Goal: Task Accomplishment & Management: Complete application form

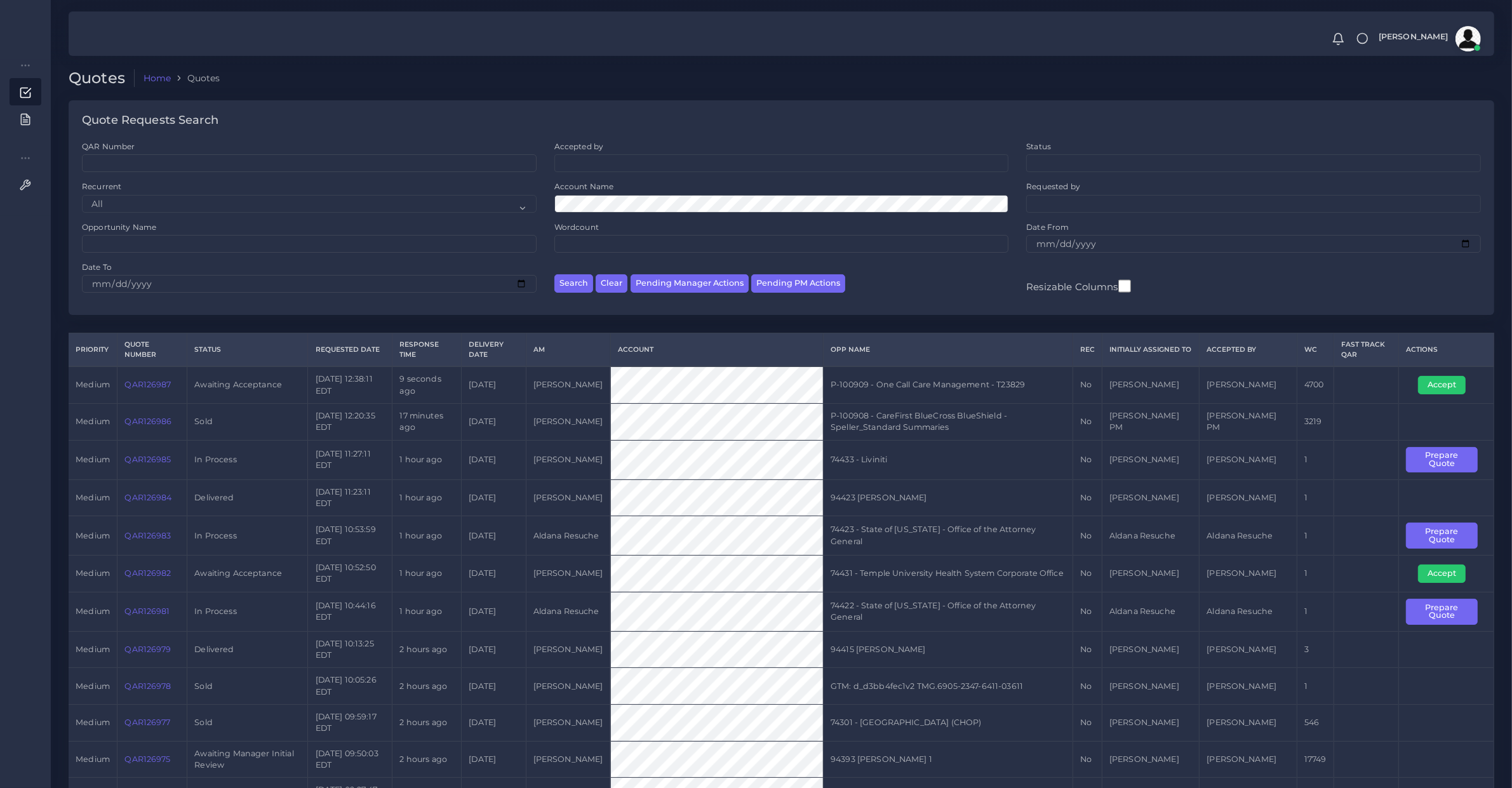
click at [155, 393] on td "QAR126987" at bounding box center [153, 385] width 70 height 37
copy link "QAR126987"
click at [1452, 382] on button "Accept" at bounding box center [1442, 385] width 48 height 18
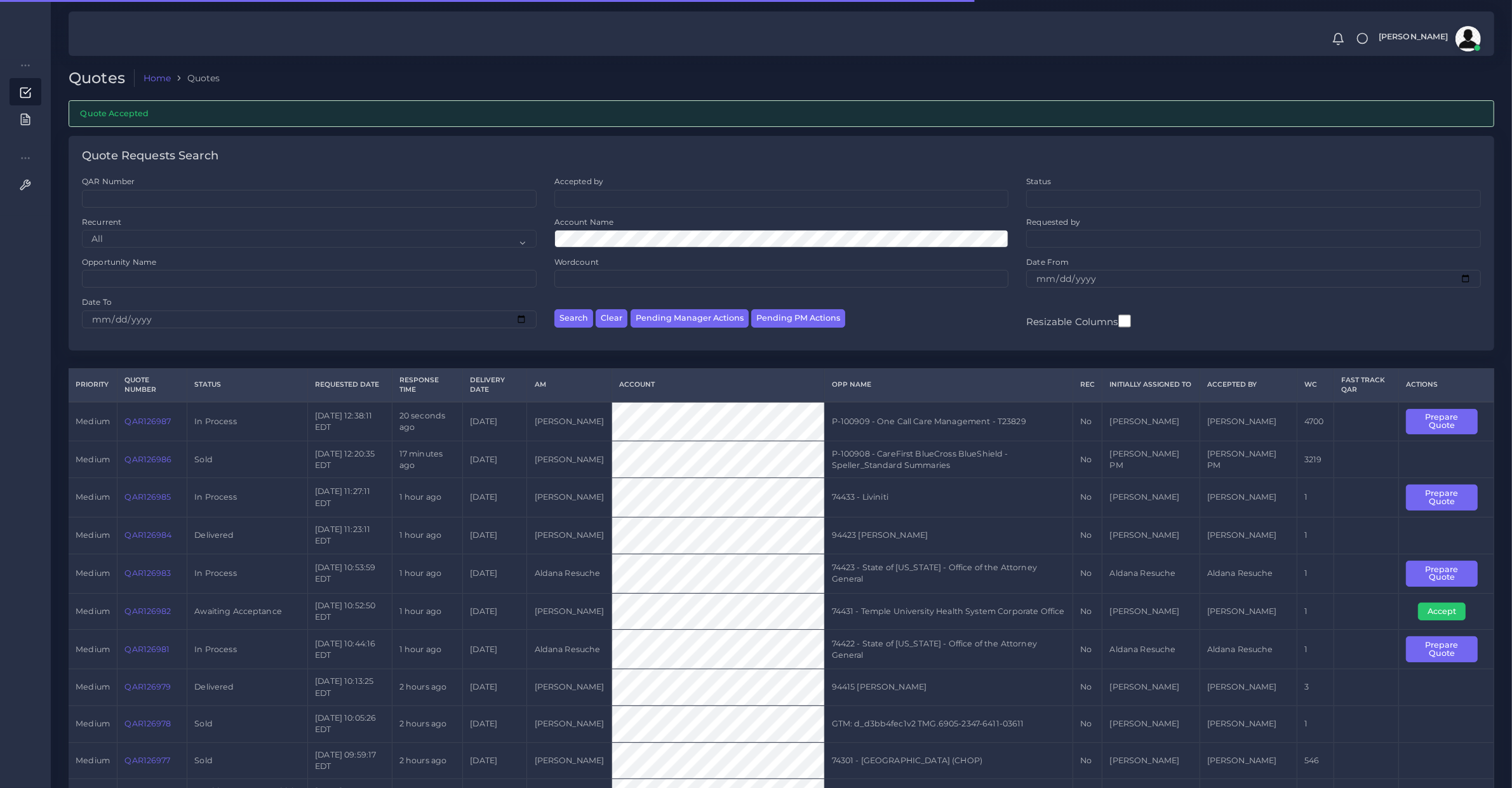
click at [1443, 378] on th "Actions" at bounding box center [1447, 385] width 95 height 33
click at [1458, 423] on button "Prepare Quote" at bounding box center [1441, 422] width 71 height 26
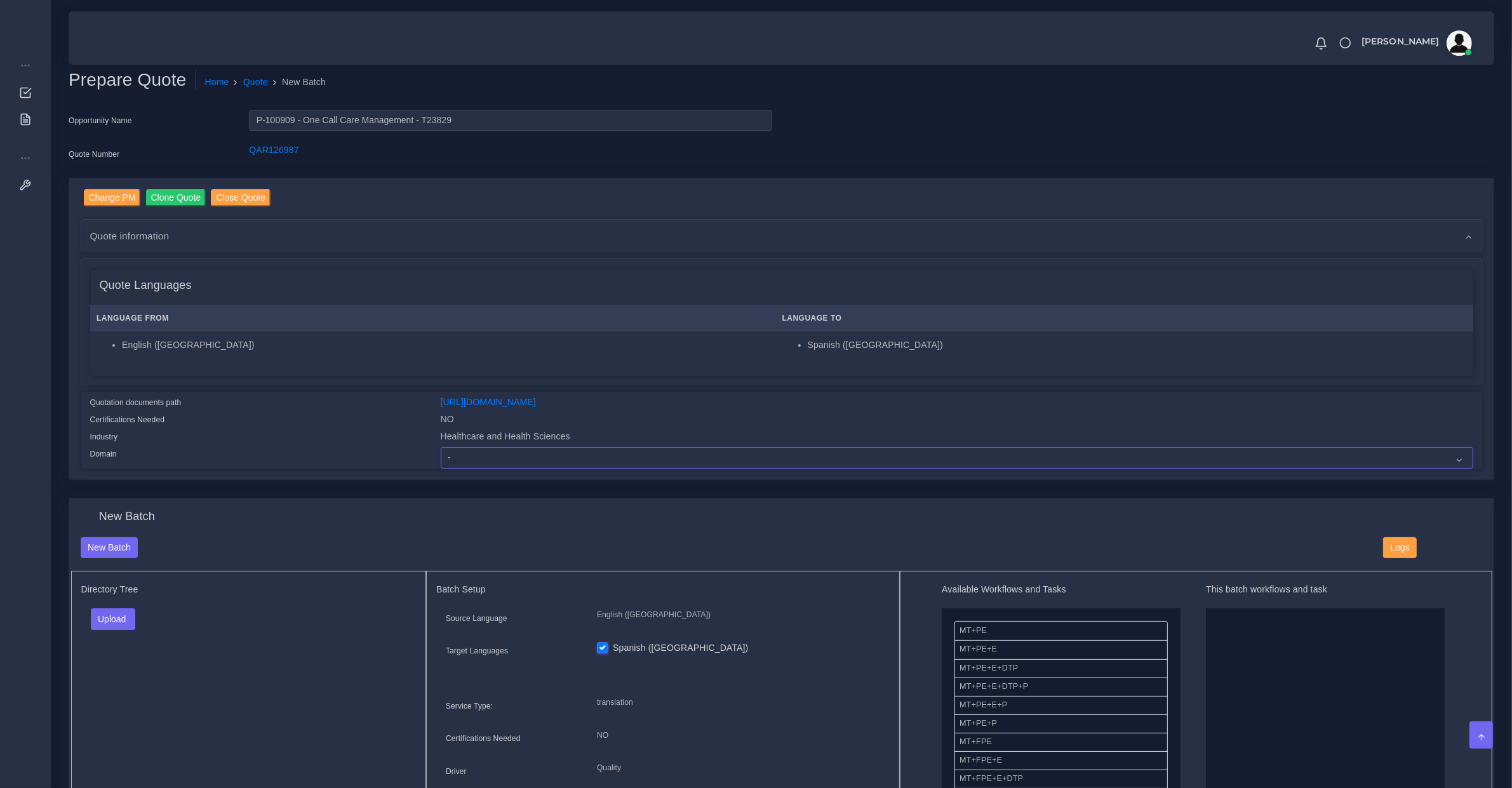
click at [499, 449] on select "- Advertising and Media Agriculture, Forestry and Fishing Architecture, Buildin…" at bounding box center [957, 458] width 1033 height 22
select select "Healthcare and Health Sciences"
click at [441, 447] on select "- Advertising and Media Agriculture, Forestry and Fishing Architecture, Buildin…" at bounding box center [957, 458] width 1033 height 22
click at [115, 633] on div "Upload Folder Files un/check all" at bounding box center [249, 624] width 335 height 30
click at [123, 630] on div "Upload Folder Files un/check all" at bounding box center [249, 624] width 335 height 30
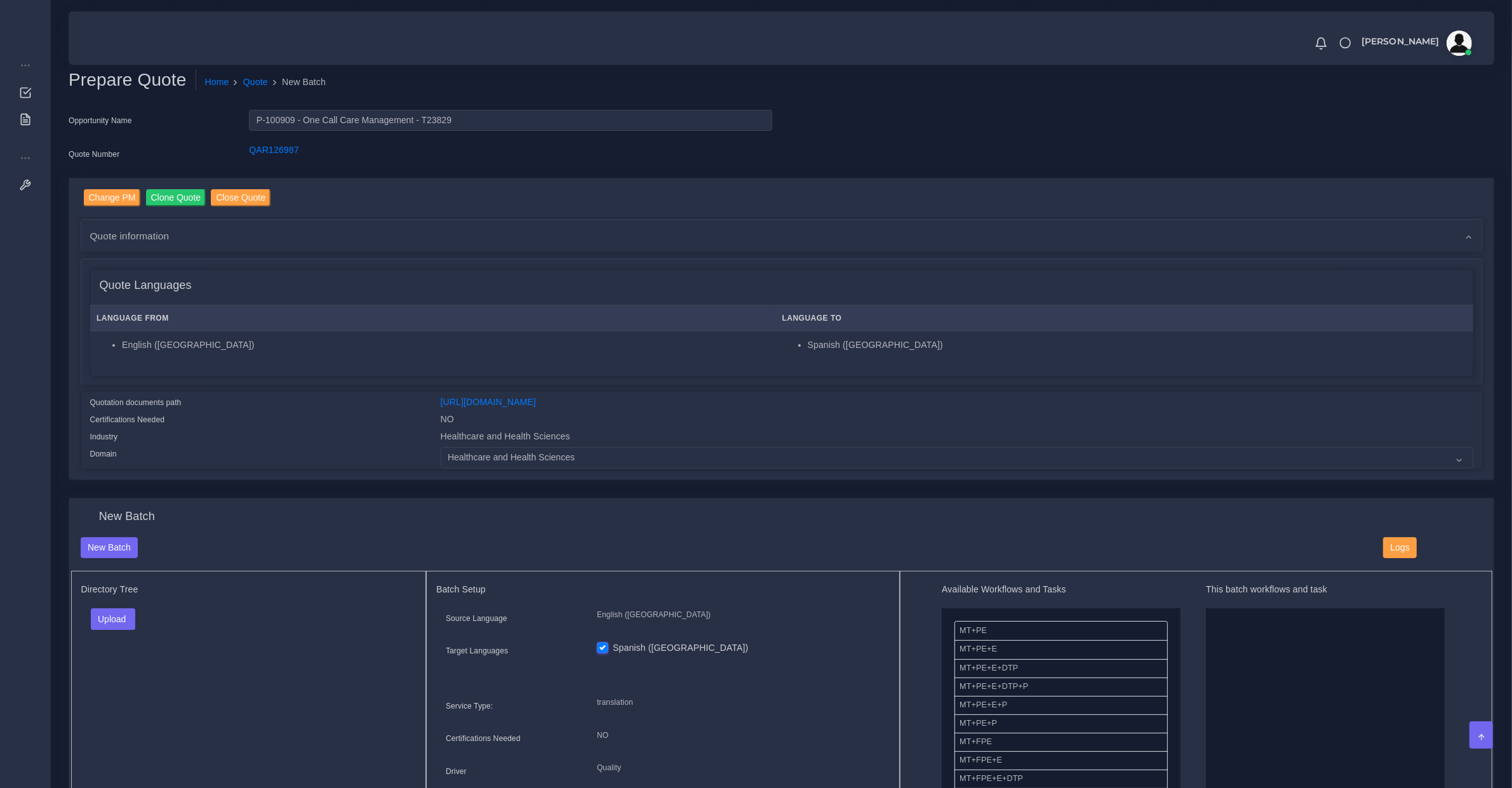
click at [134, 630] on div "Upload Folder Files un/check all" at bounding box center [249, 624] width 335 height 30
click at [113, 625] on button "Upload" at bounding box center [113, 620] width 45 height 22
click at [124, 659] on label "Files" at bounding box center [135, 667] width 87 height 16
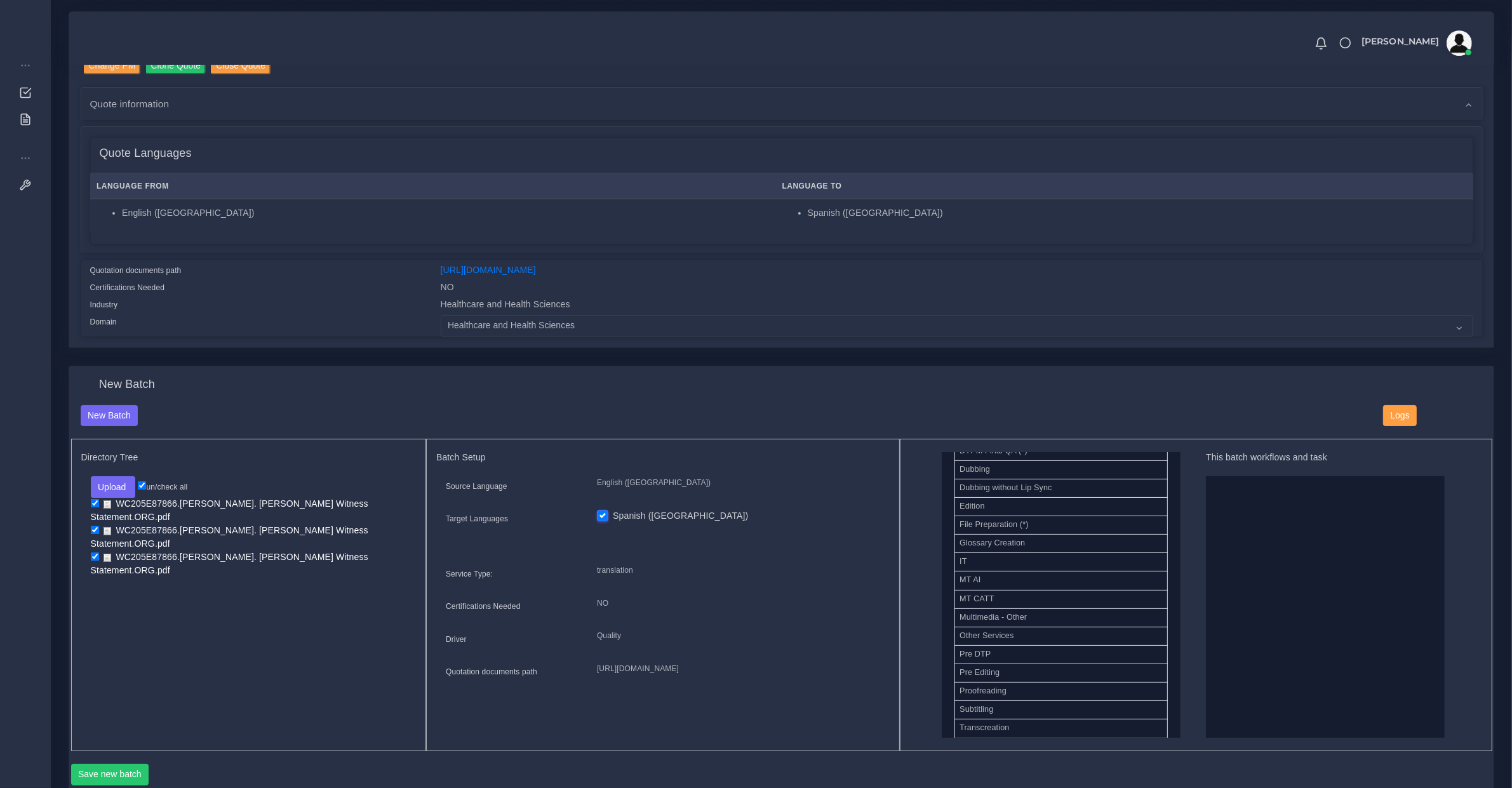
scroll to position [397, 0]
drag, startPoint x: 1016, startPoint y: 569, endPoint x: 1419, endPoint y: 605, distance: 404.6
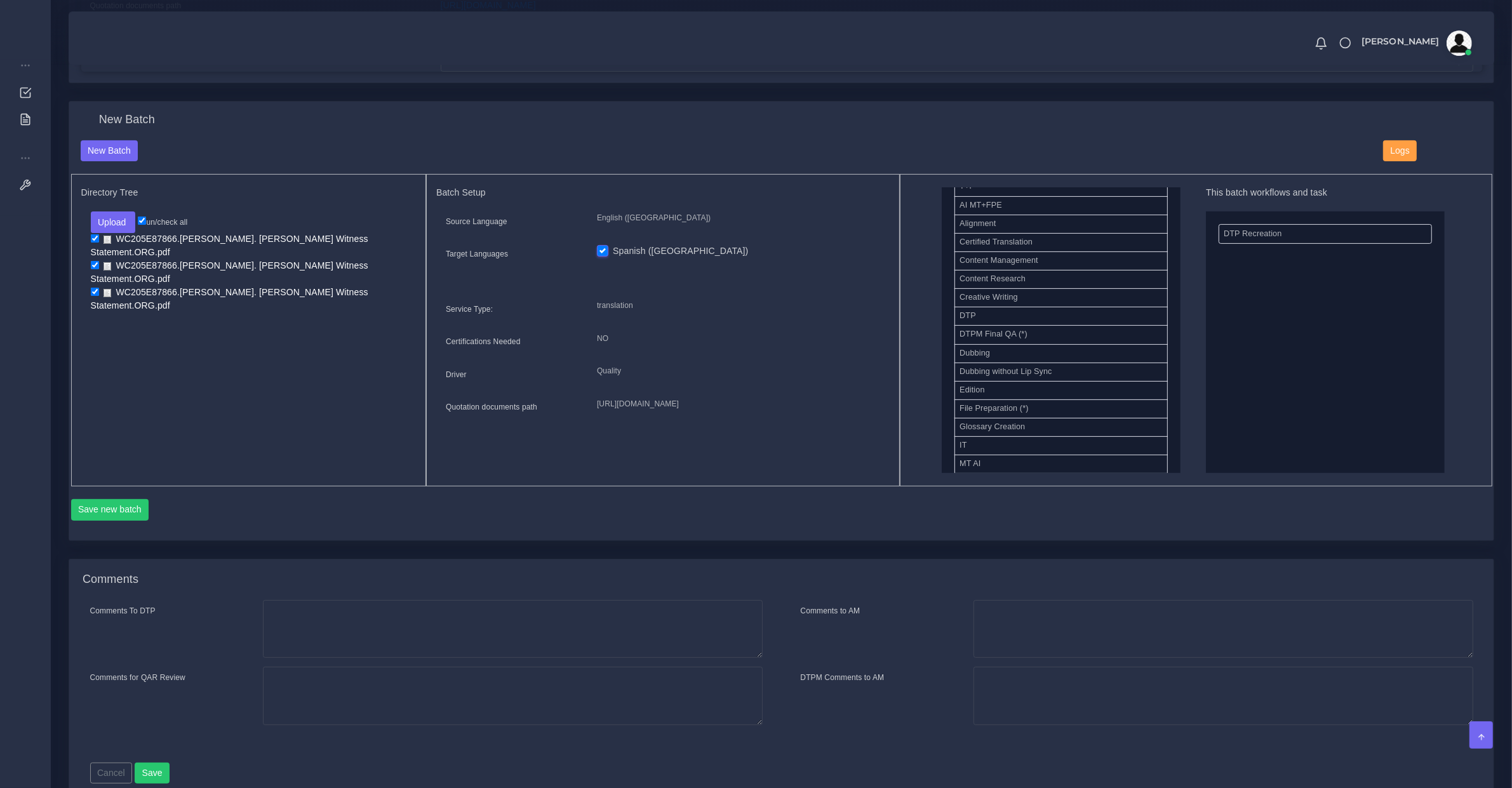
scroll to position [229, 0]
drag, startPoint x: 1211, startPoint y: 317, endPoint x: 1450, endPoint y: 354, distance: 241.8
click at [113, 506] on button "Save new batch" at bounding box center [110, 510] width 78 height 22
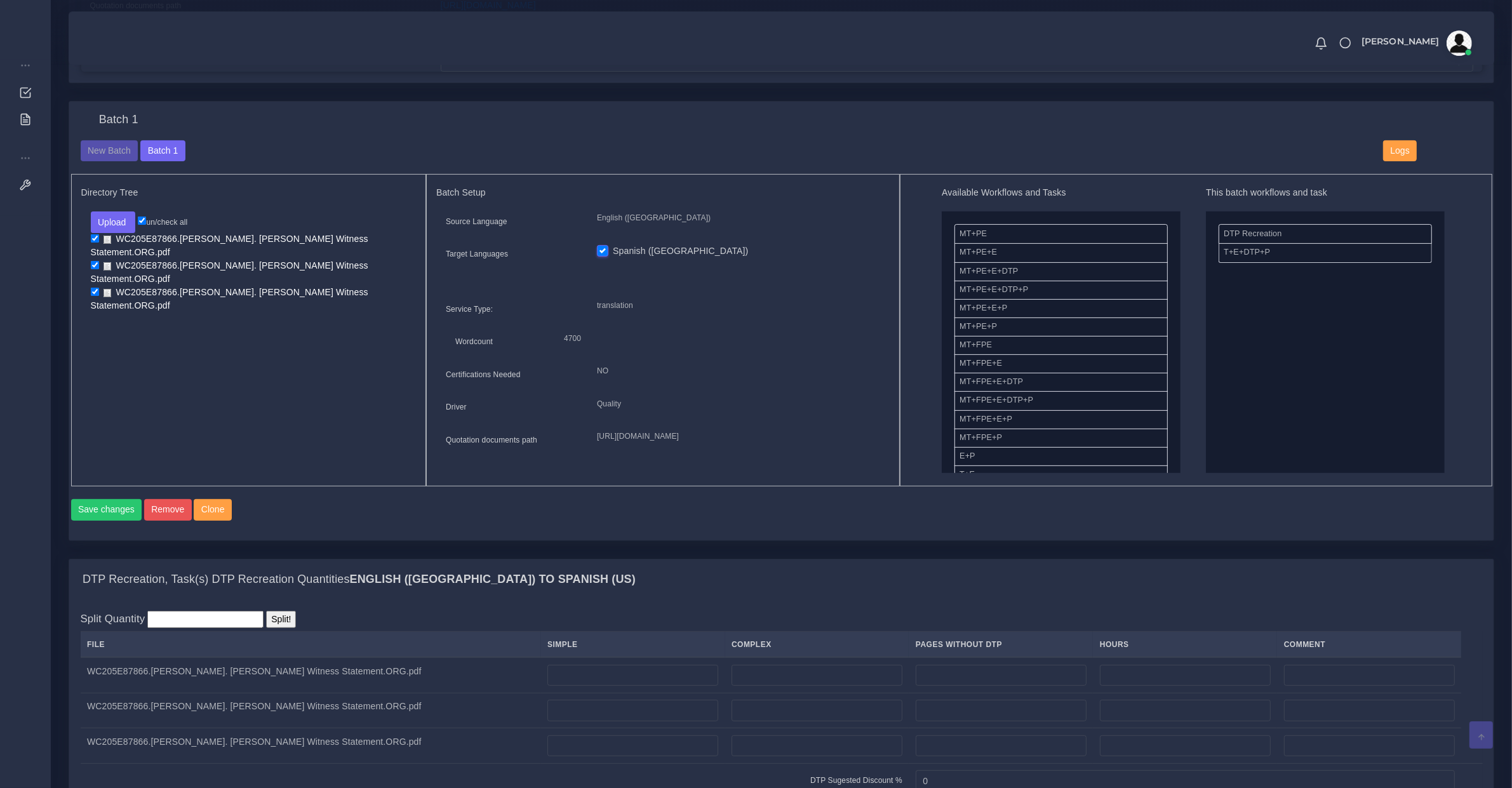
scroll to position [529, 0]
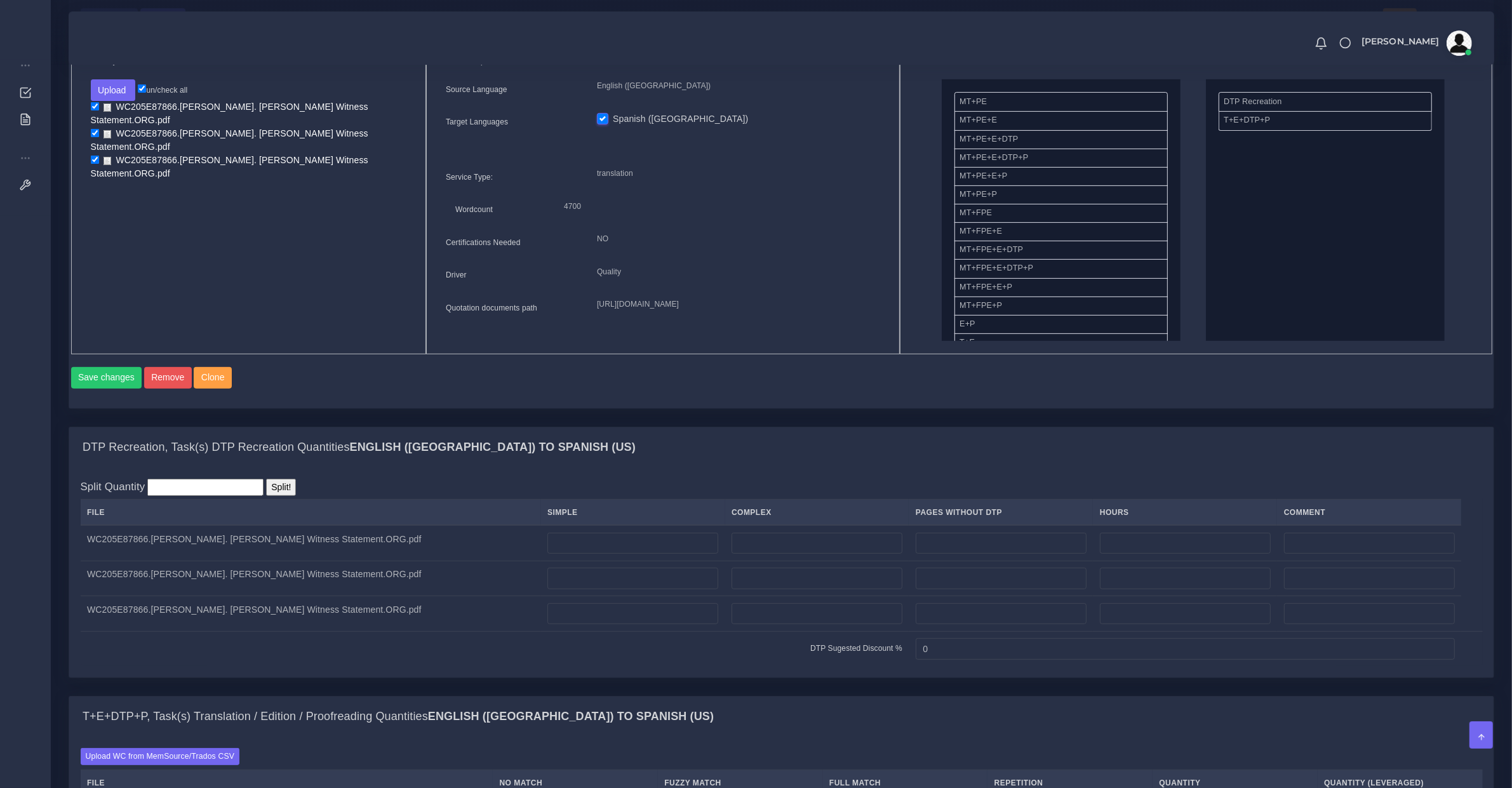
click at [861, 463] on div "DTP Recreation, Task(s) DTP Recreation Quantities English (US) TO Spanish (US)" at bounding box center [781, 447] width 1425 height 40
click at [616, 554] on input "number" at bounding box center [632, 544] width 171 height 22
drag, startPoint x: 643, startPoint y: 561, endPoint x: 500, endPoint y: 565, distance: 143.1
click at [479, 557] on tr "WC205E87866.Alison Goncalves De Souza. Francisco Tilihuit Witness Statement.ORG…" at bounding box center [782, 543] width 1402 height 35
type input "6"
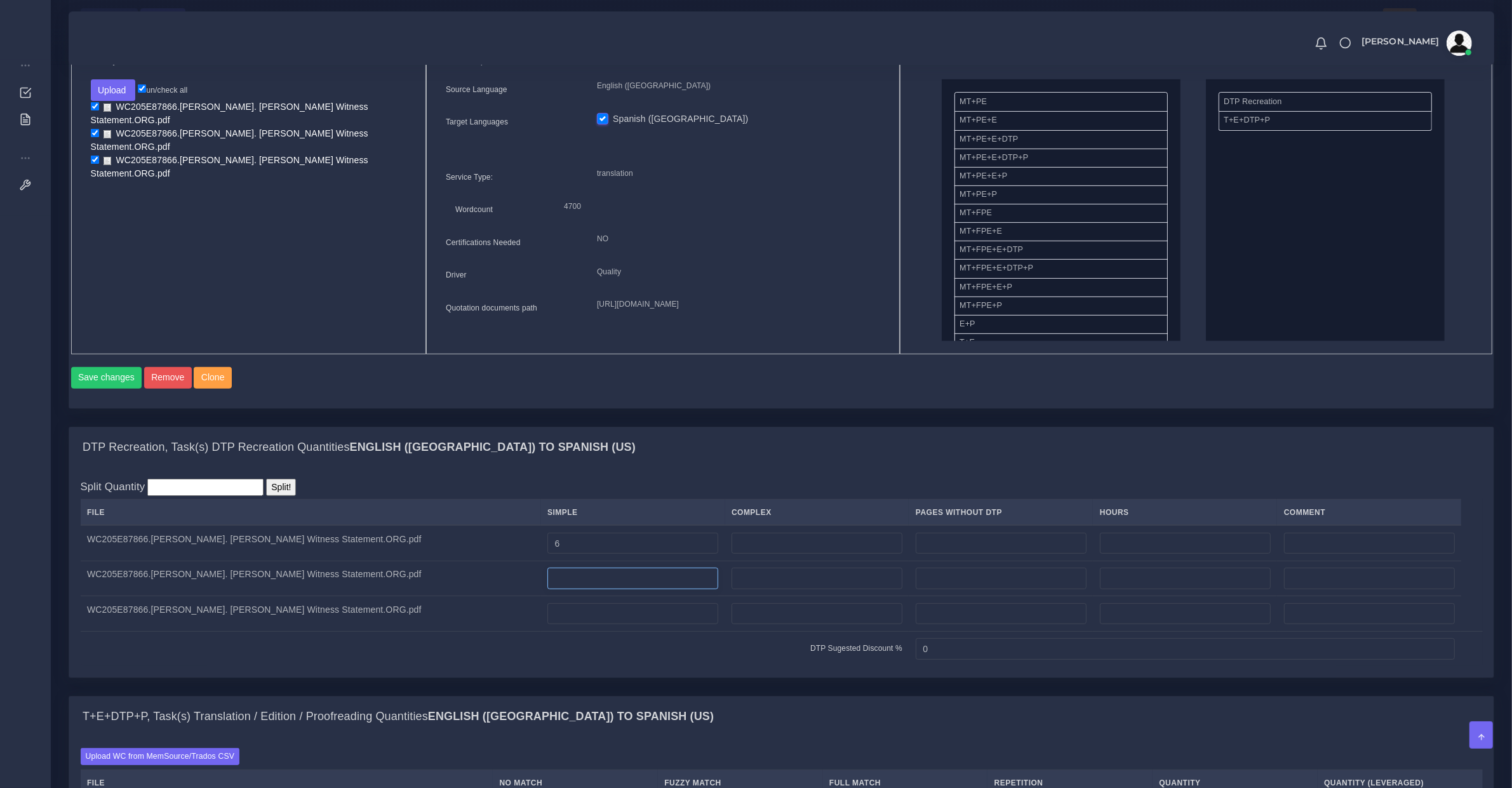
drag, startPoint x: 613, startPoint y: 592, endPoint x: 620, endPoint y: 591, distance: 7.1
click at [615, 589] on input "number" at bounding box center [632, 579] width 171 height 22
type input "4"
click at [638, 625] on input "number" at bounding box center [632, 614] width 171 height 22
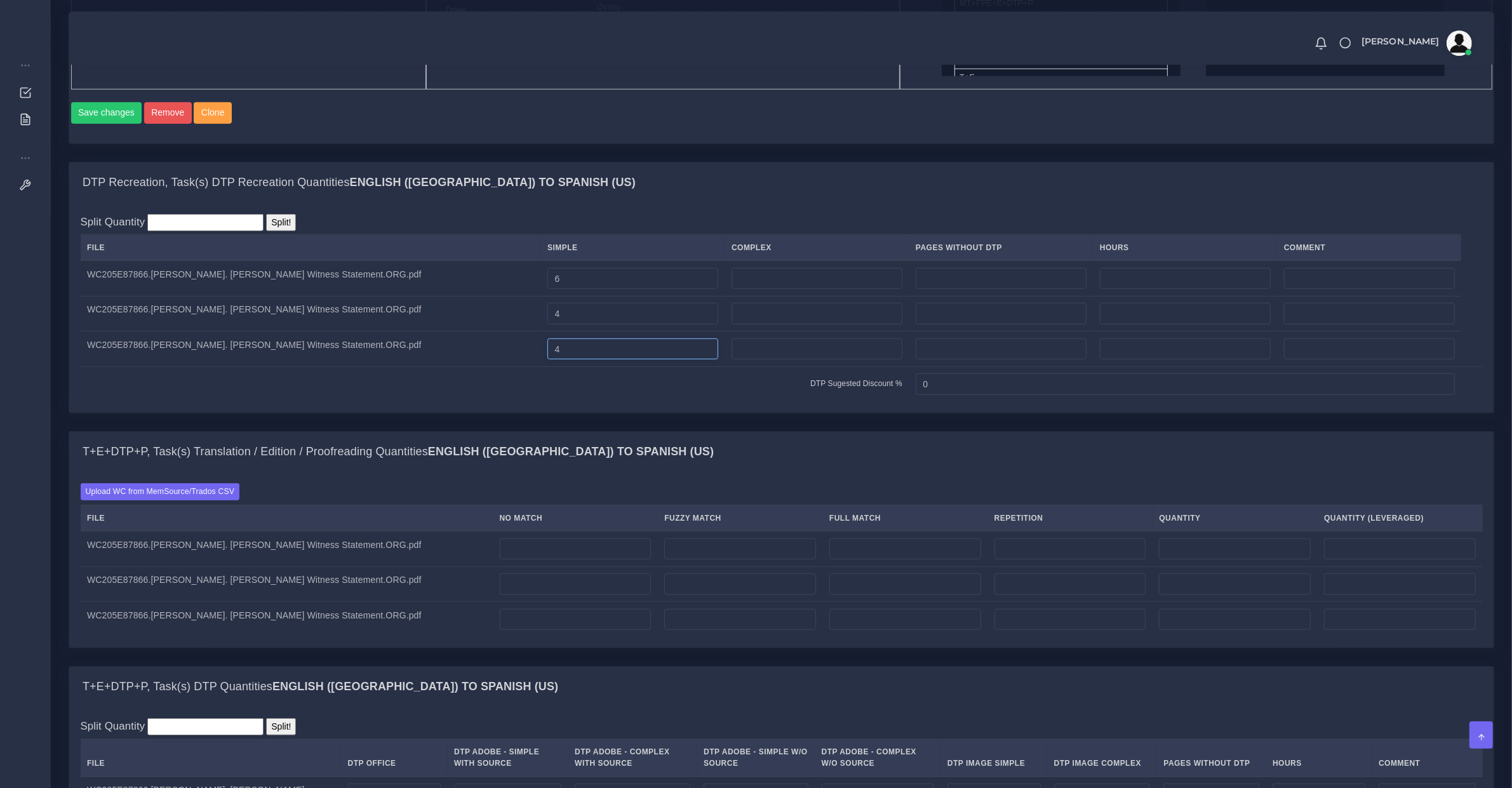
scroll to position [926, 0]
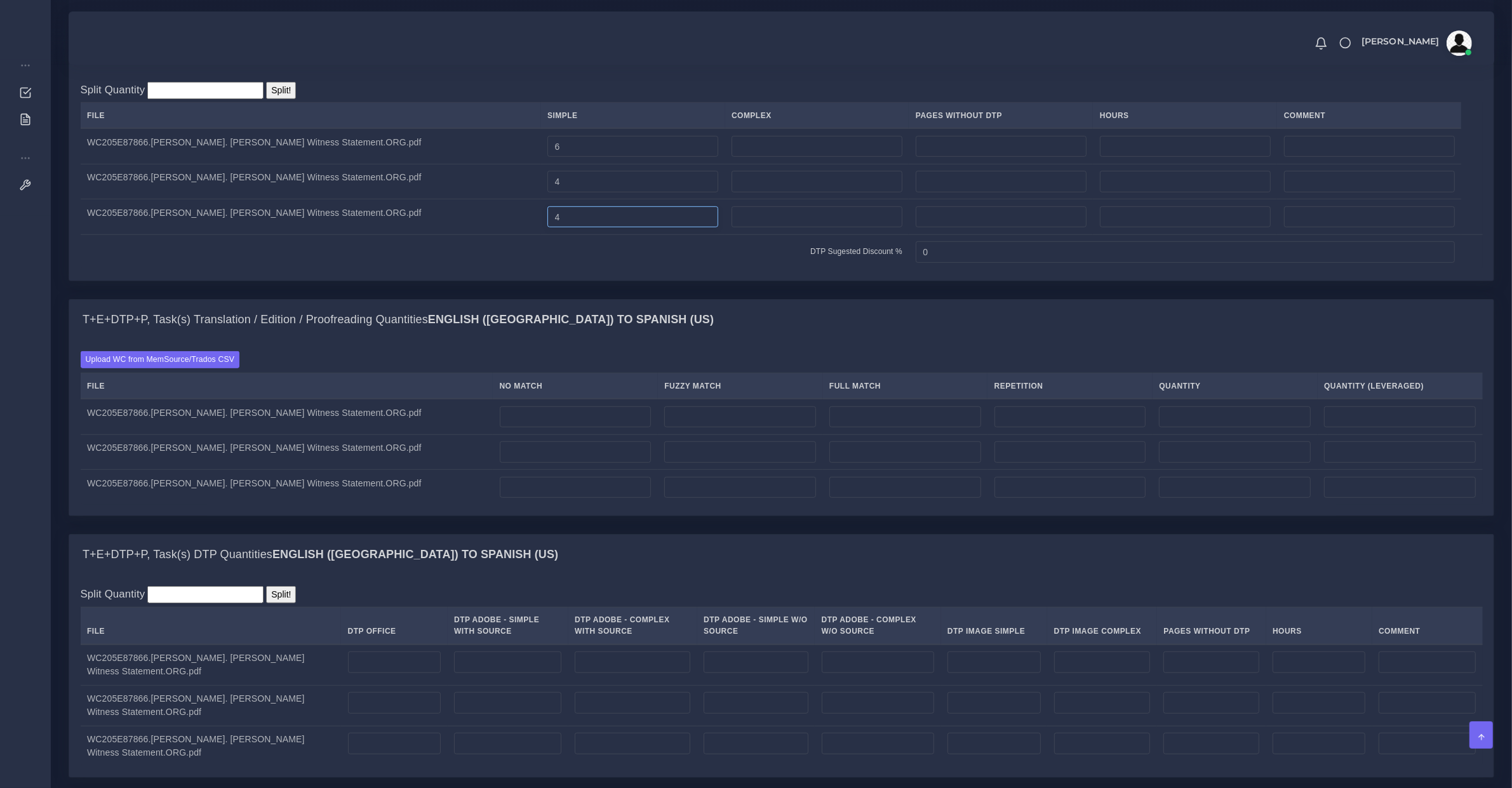
type input "4"
click at [395, 673] on input "number" at bounding box center [395, 663] width 93 height 22
type input "6"
drag, startPoint x: 424, startPoint y: 698, endPoint x: 424, endPoint y: 710, distance: 12.0
click at [424, 703] on td at bounding box center [394, 706] width 106 height 40
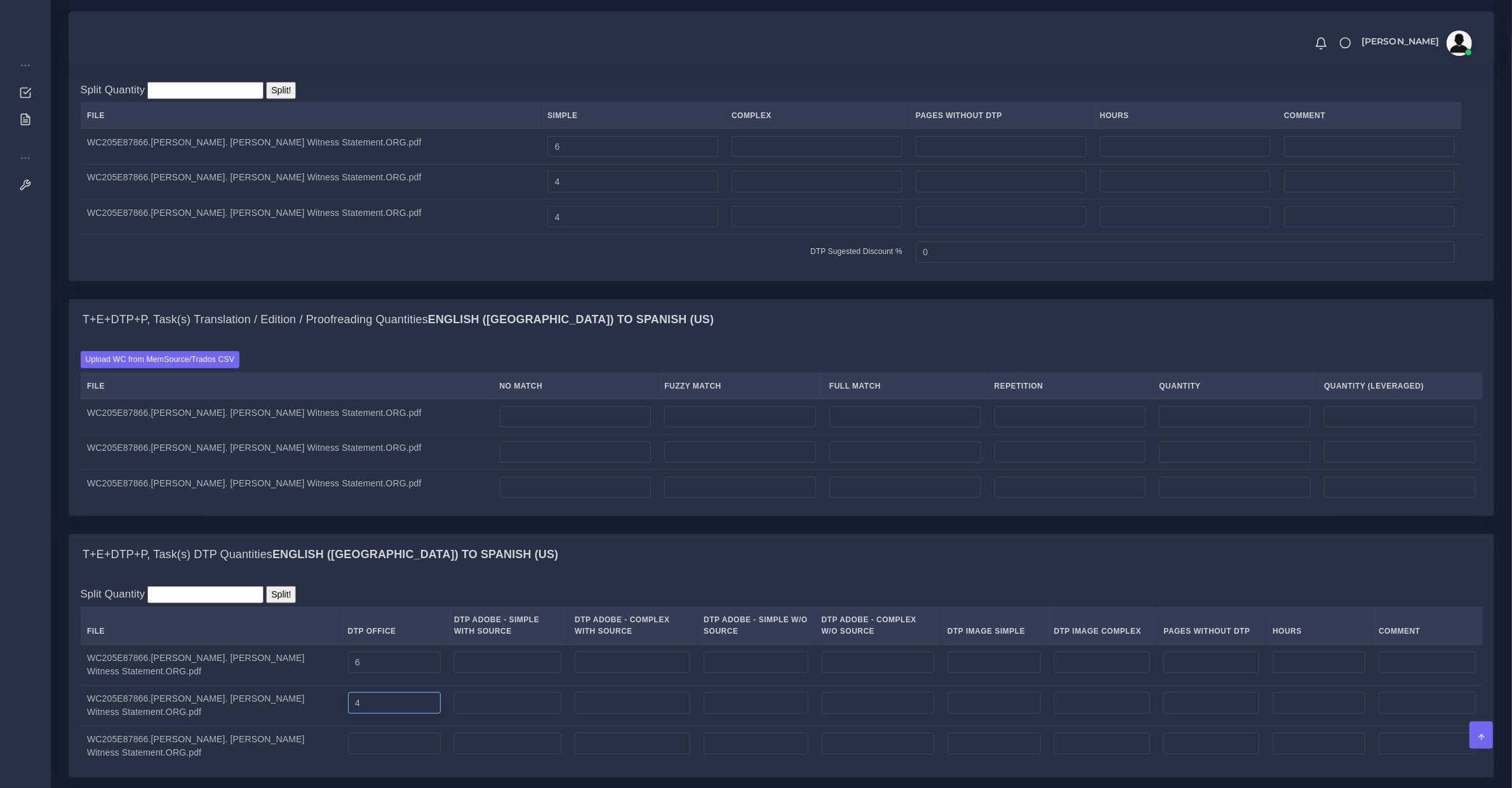
type input "4"
click at [426, 751] on input "number" at bounding box center [395, 744] width 93 height 22
type input "4"
click at [594, 453] on td at bounding box center [575, 452] width 165 height 35
drag, startPoint x: 597, startPoint y: 437, endPoint x: 131, endPoint y: 552, distance: 480.0
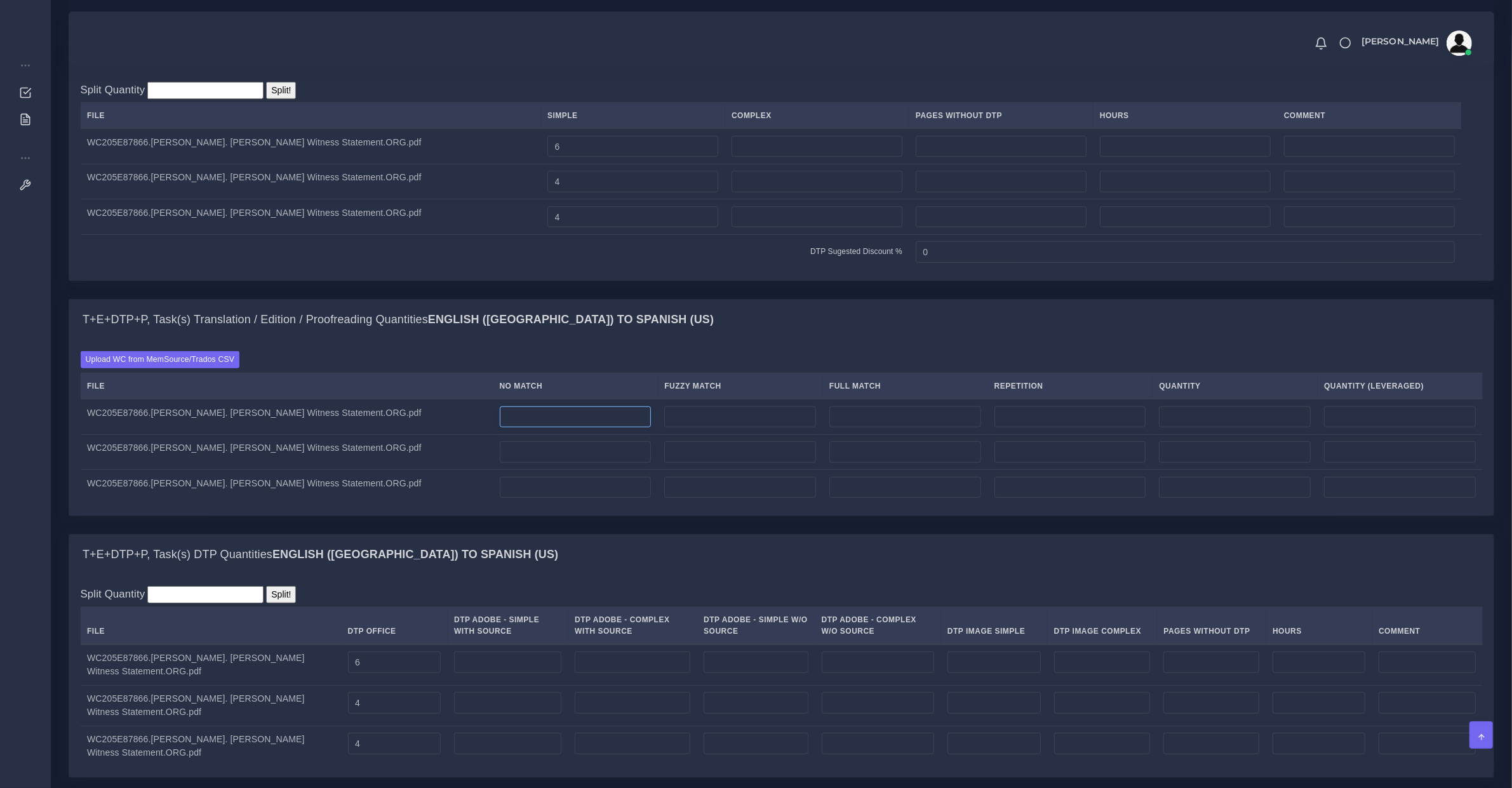
click at [596, 428] on input "number" at bounding box center [576, 417] width 152 height 22
drag, startPoint x: 580, startPoint y: 431, endPoint x: 421, endPoint y: 424, distance: 159.2
click at [427, 430] on tr "WC205E87866.Alison Goncalves De Souza. Francisco Tilihuit Witness Statement.ORG…" at bounding box center [782, 416] width 1402 height 35
type input "2003"
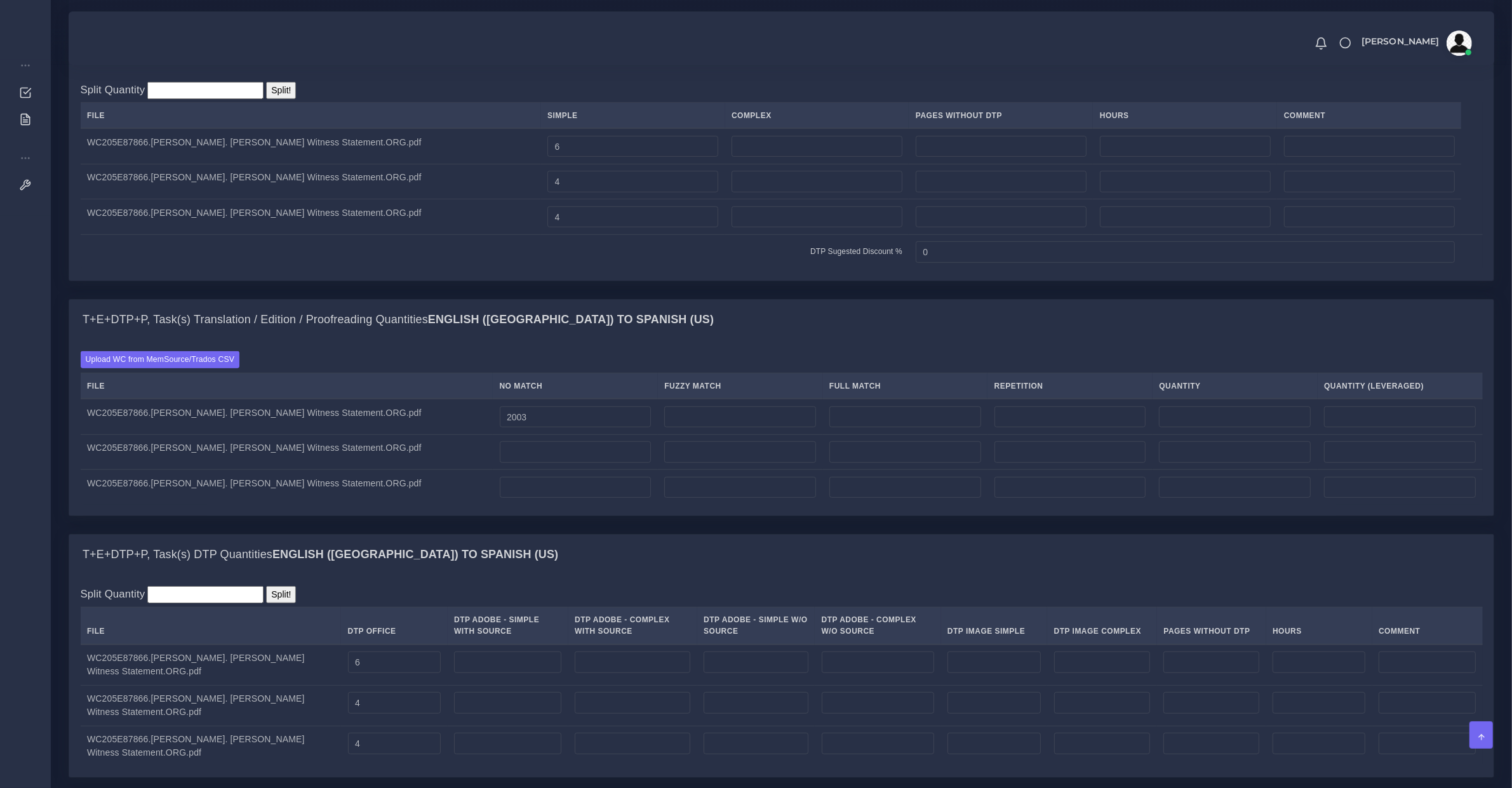
type input "2003"
type input "2000"
type input "0"
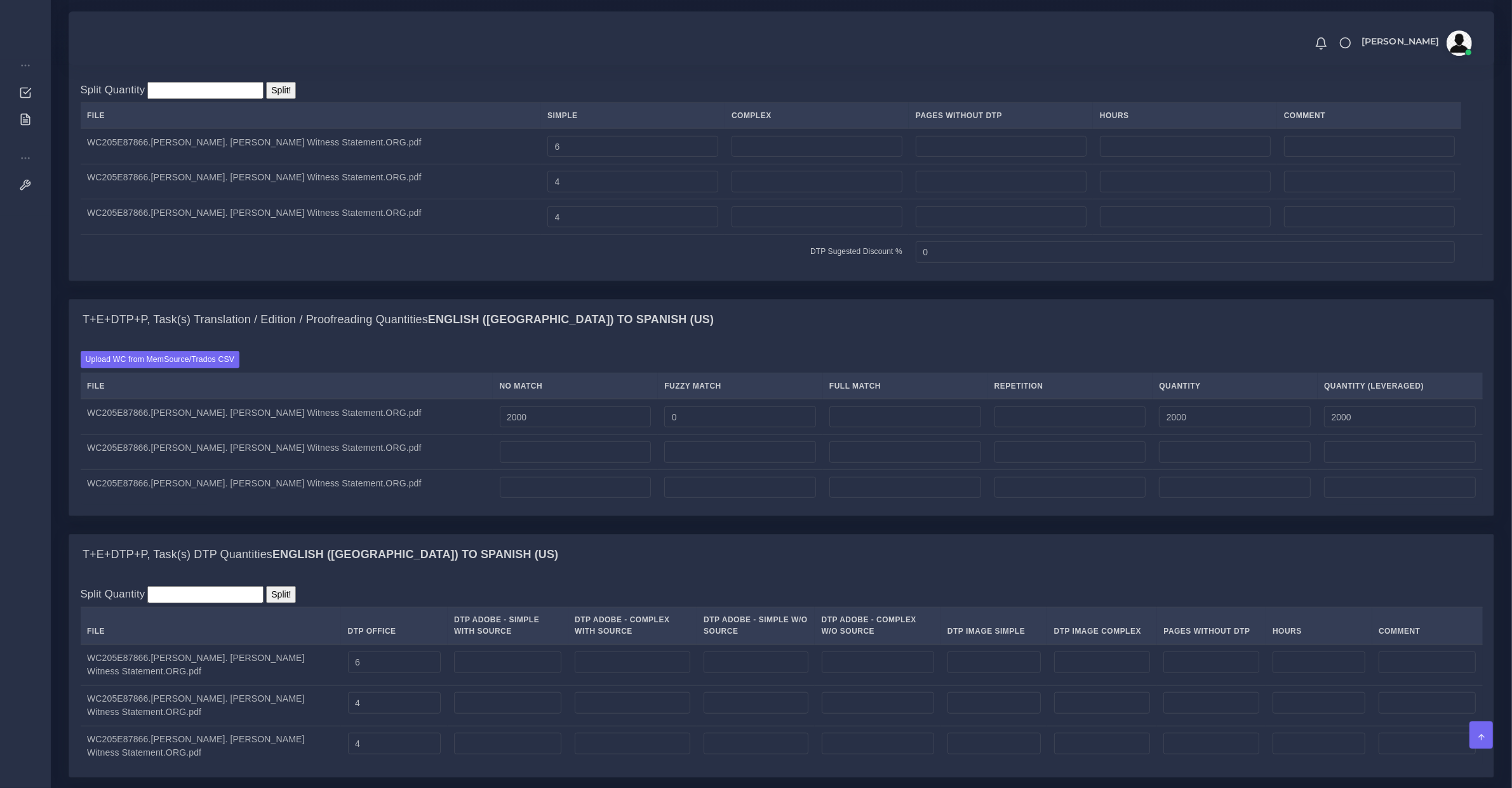
drag, startPoint x: 613, startPoint y: 452, endPoint x: 567, endPoint y: 449, distance: 46.1
click at [619, 453] on td at bounding box center [575, 452] width 165 height 35
click at [616, 463] on input "number" at bounding box center [576, 453] width 152 height 22
type input "1600"
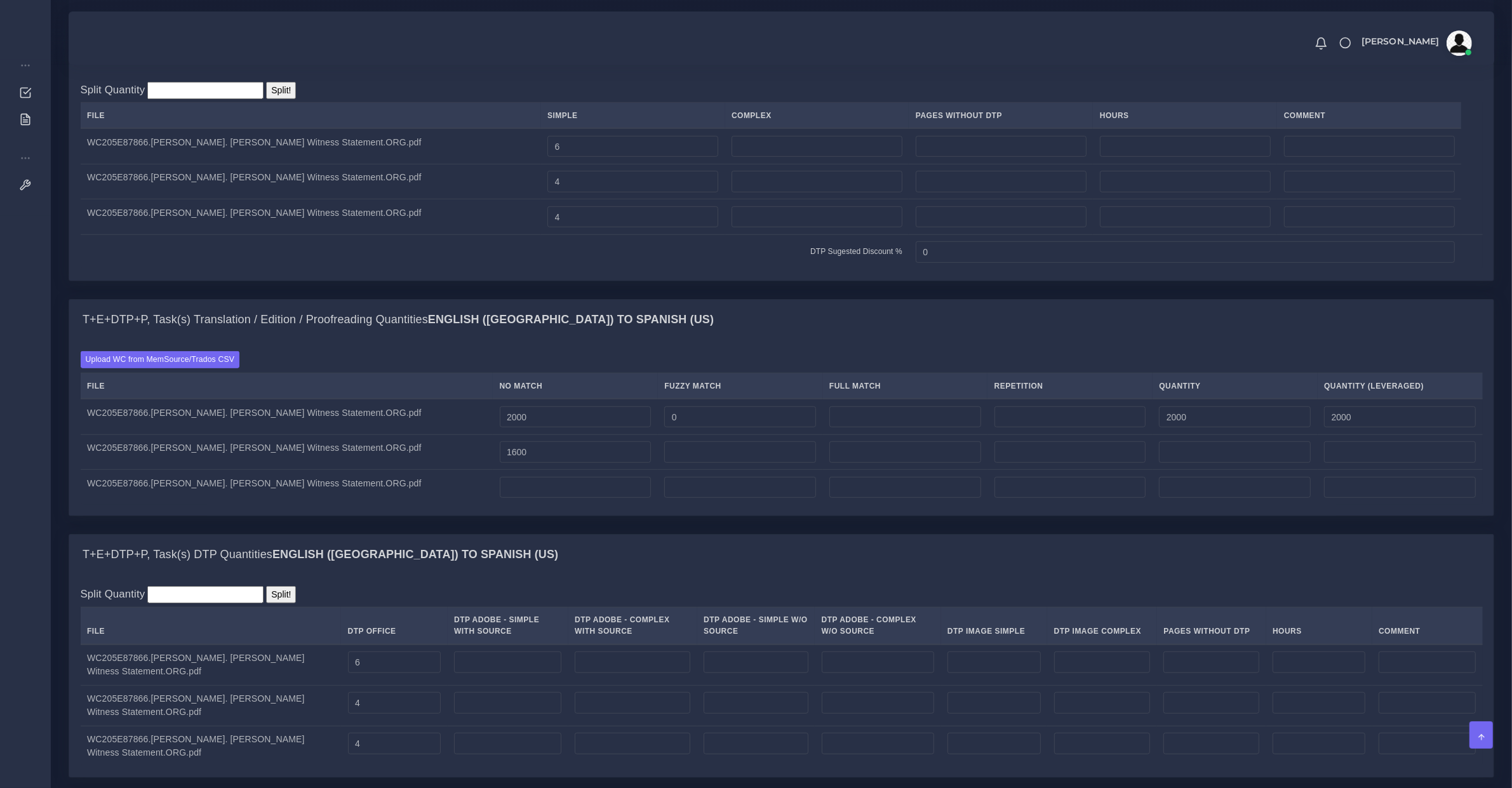
type input "1600"
click at [615, 496] on input "number" at bounding box center [576, 488] width 152 height 22
type input "1200"
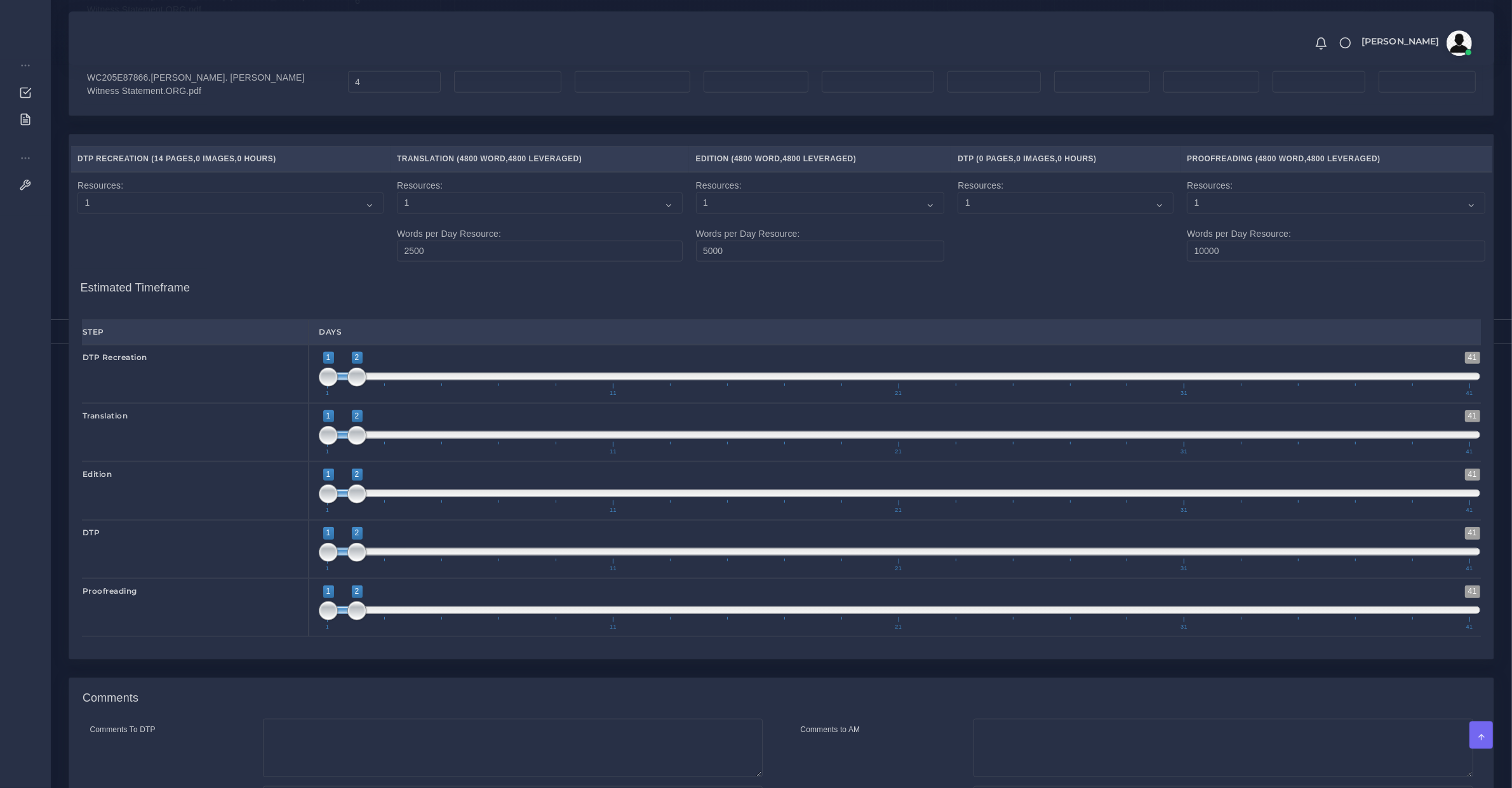
scroll to position [1776, 0]
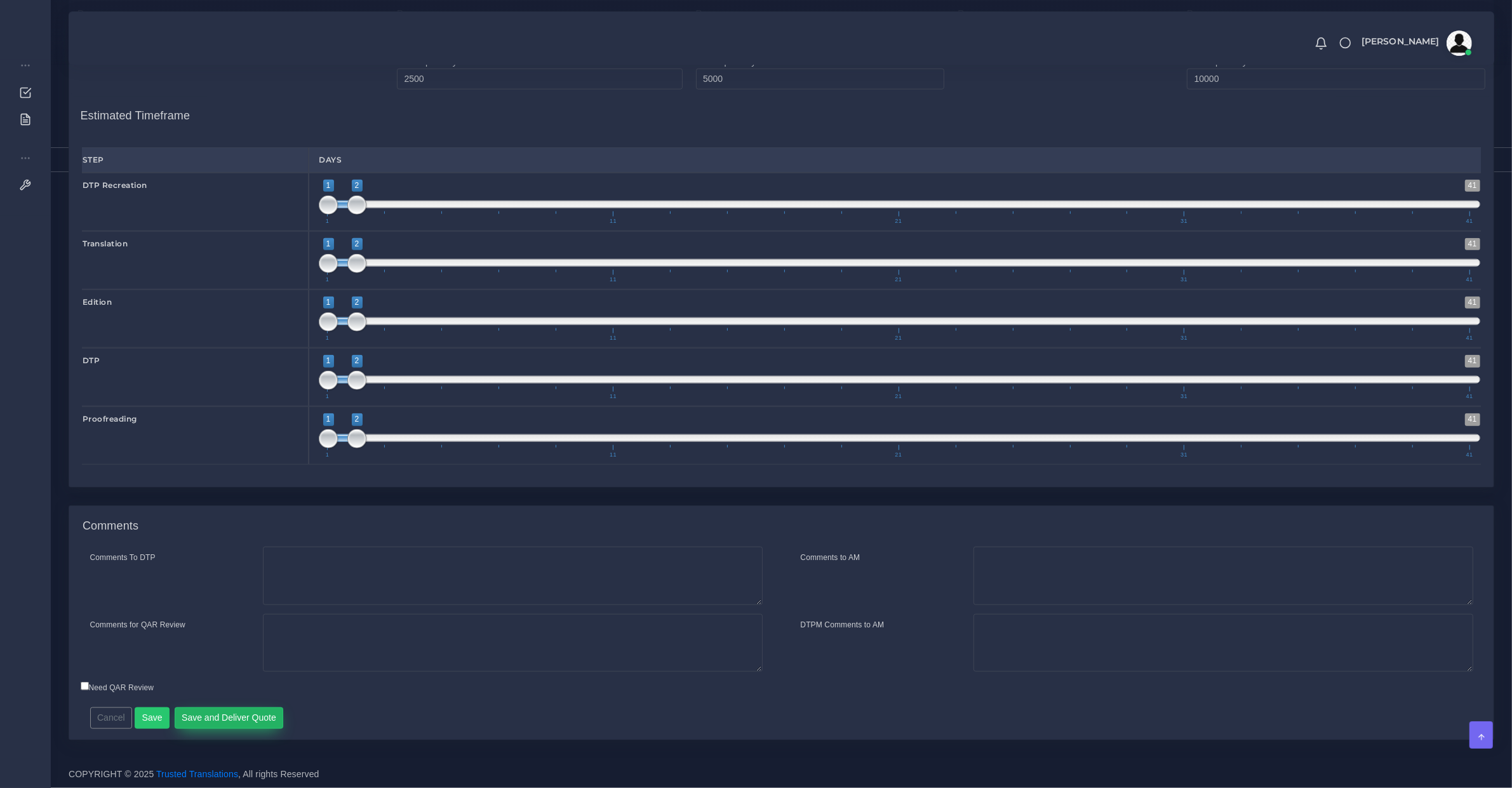
type input "0"
click at [273, 711] on button "Save and Deliver Quote" at bounding box center [229, 719] width 109 height 22
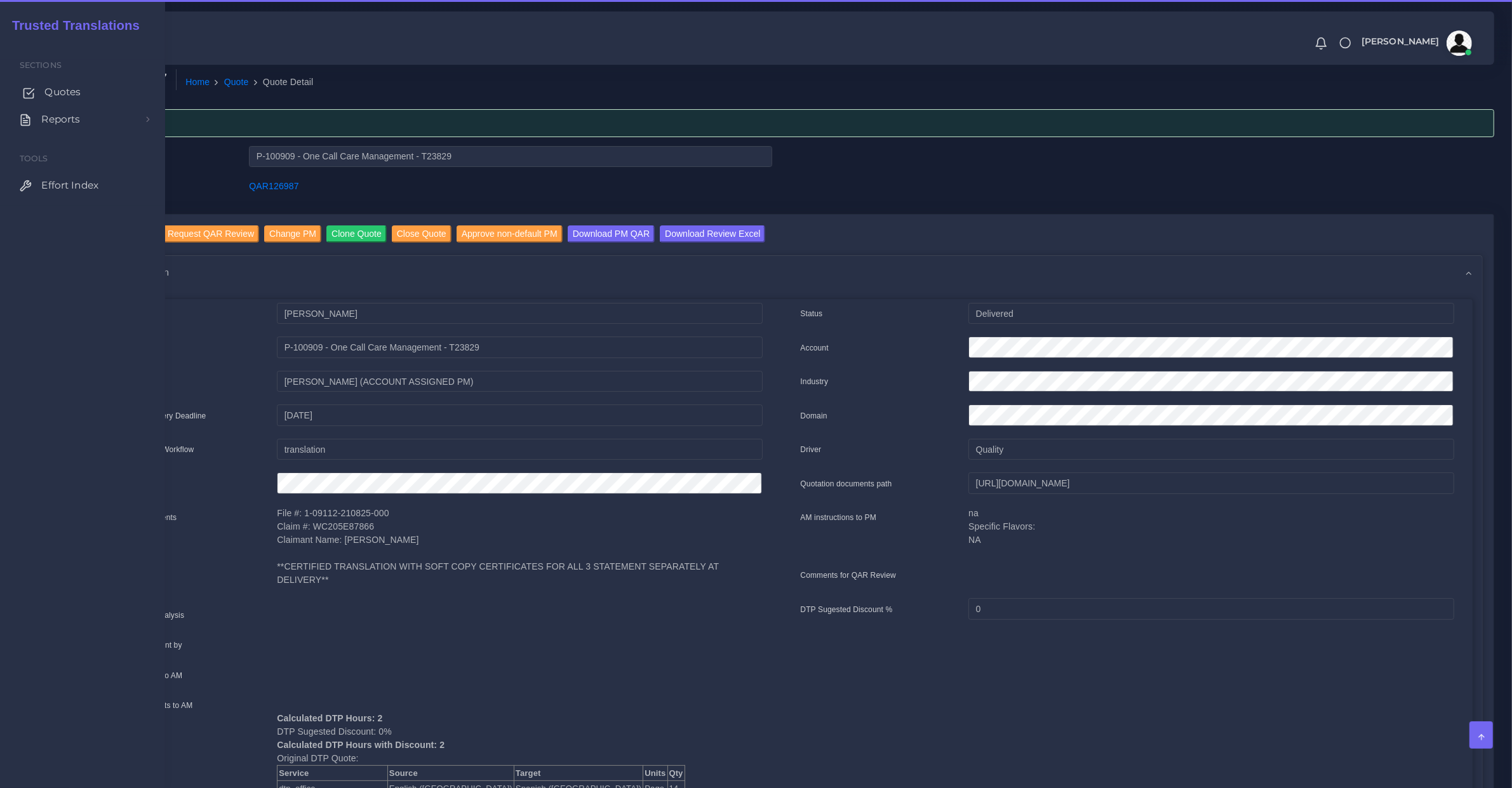
click at [36, 86] on link "Quotes" at bounding box center [82, 92] width 146 height 27
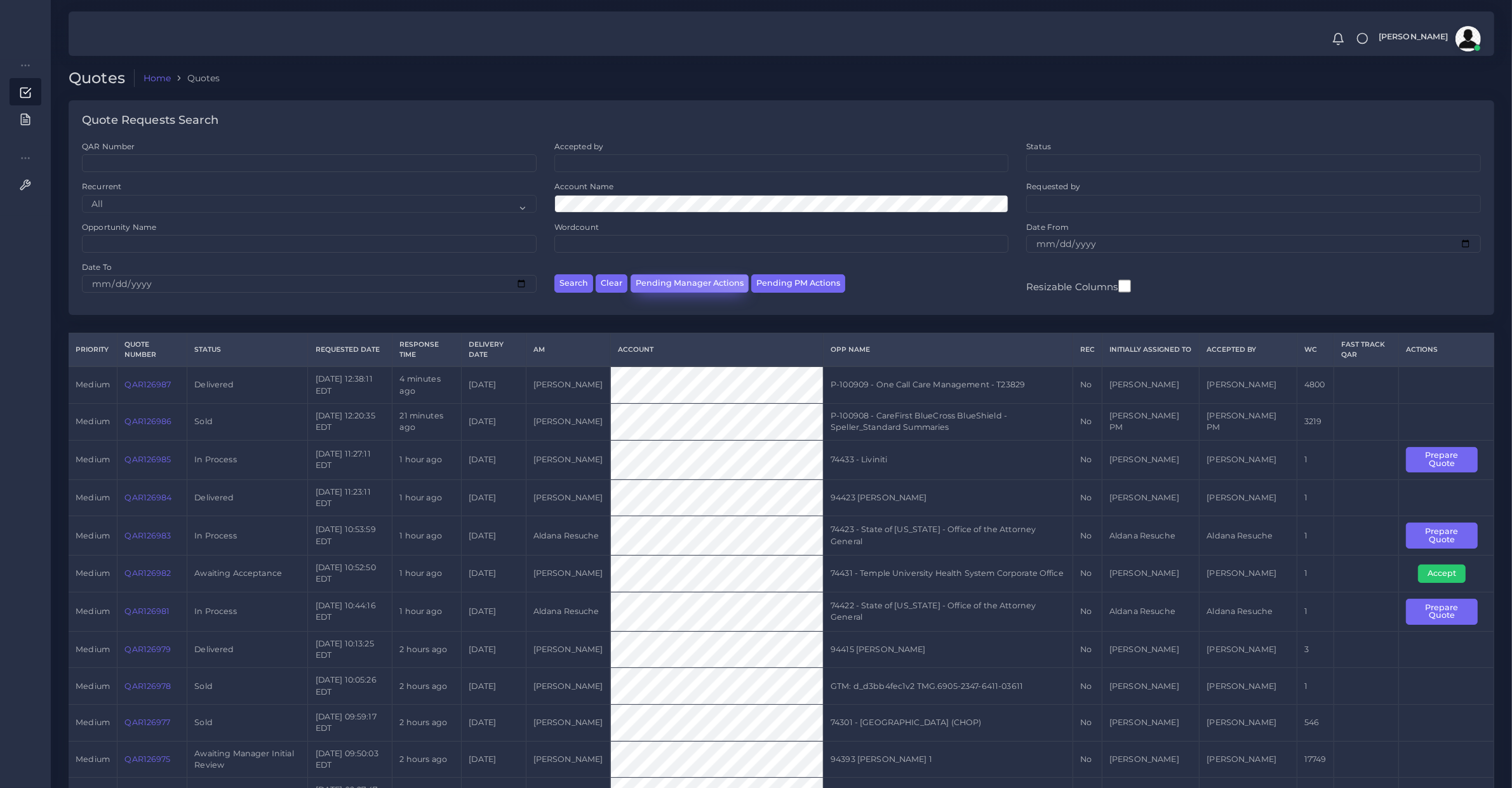
click at [649, 287] on button "Pending Manager Actions" at bounding box center [690, 283] width 118 height 18
select select "awaiting_manager_initial_review"
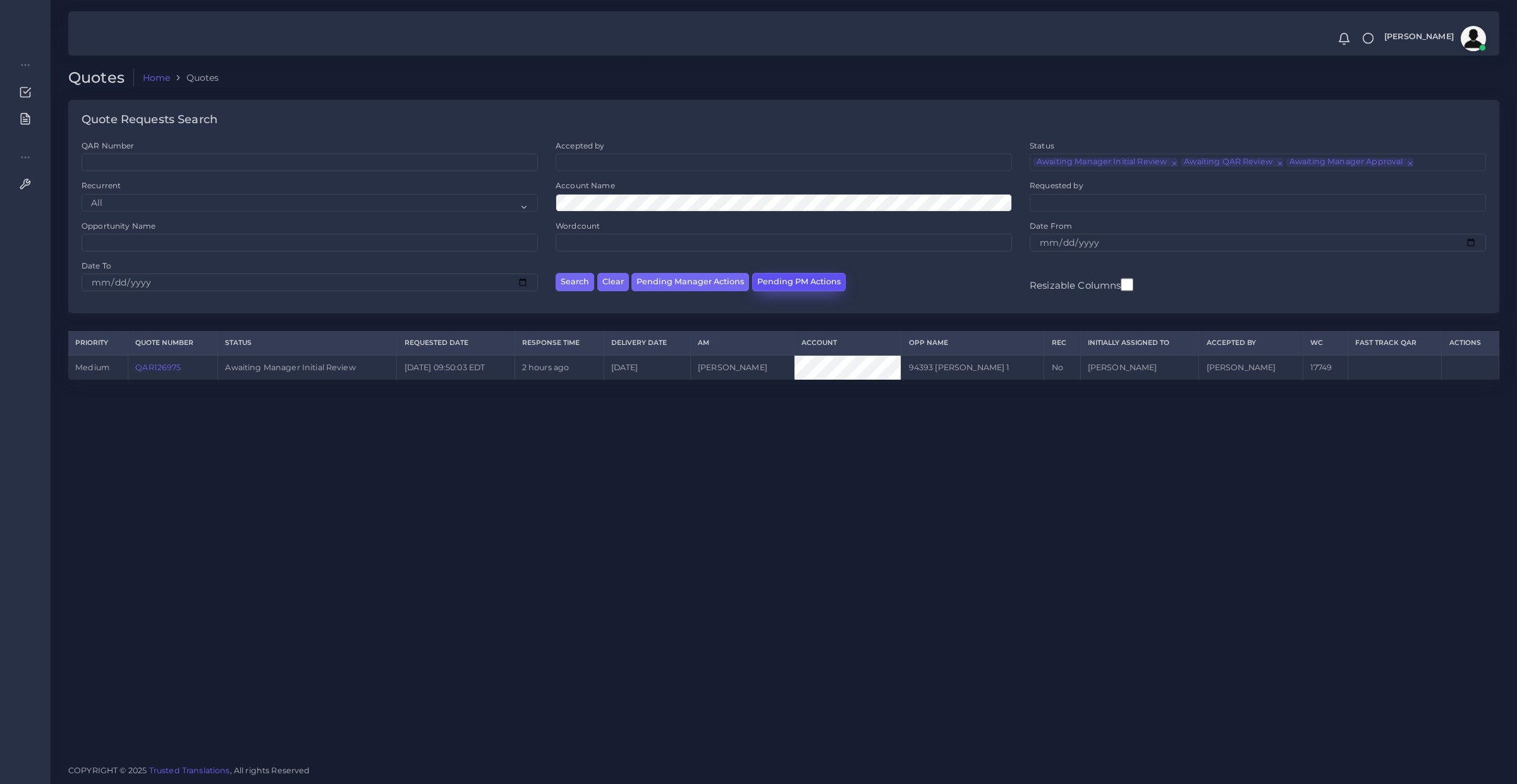
drag, startPoint x: 816, startPoint y: 288, endPoint x: 803, endPoint y: 289, distance: 13.0
click at [816, 288] on button "Pending PM Actions" at bounding box center [799, 282] width 94 height 18
select select "awaiting_acceptance"
